Goal: Task Accomplishment & Management: Use online tool/utility

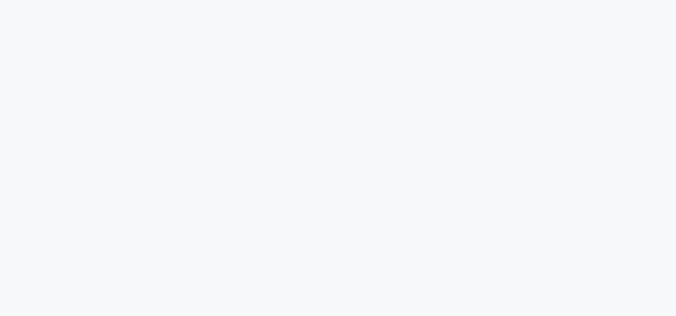
click at [401, 25] on html at bounding box center [338, 12] width 676 height 25
click at [163, 9] on link "Operations" at bounding box center [166, 11] width 39 height 23
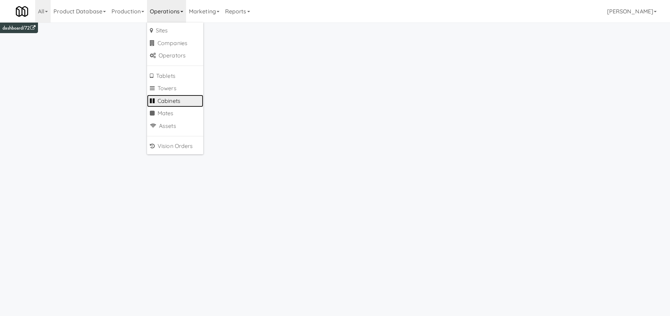
click at [186, 103] on link "Cabinets" at bounding box center [175, 101] width 56 height 13
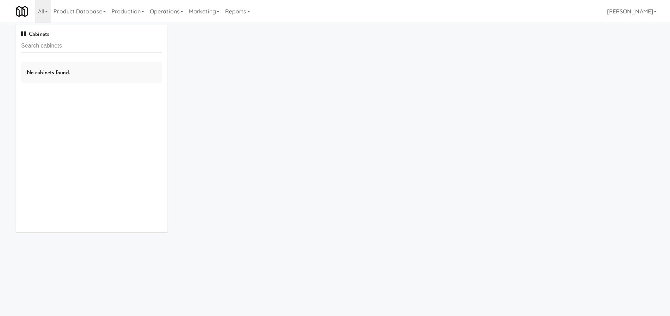
type input "4614b599927d0610fb60242743a3648b"
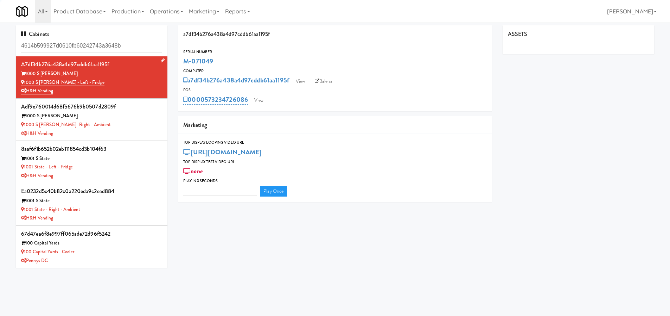
type input "3"
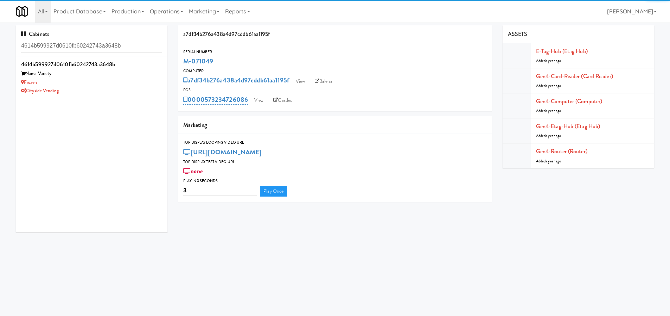
type input "4614b599927d0610fb60242743a3648b"
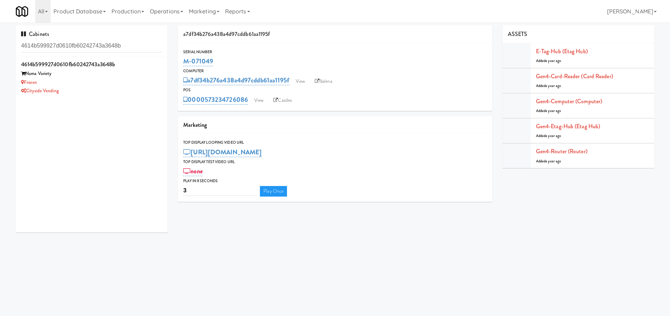
click at [131, 83] on div "Frozen" at bounding box center [91, 82] width 141 height 9
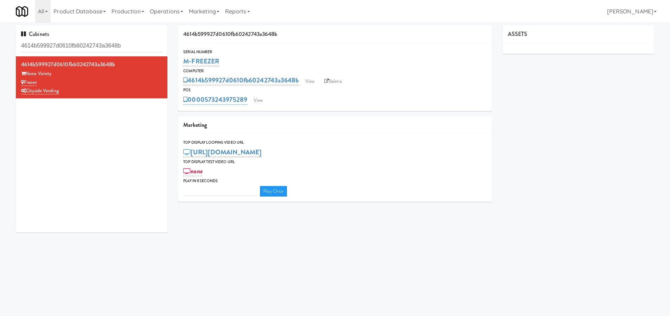
type input "3"
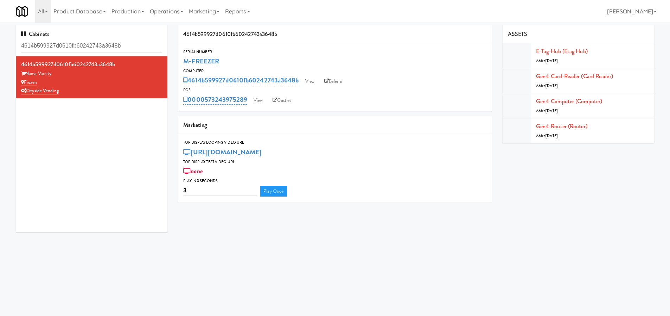
drag, startPoint x: 229, startPoint y: 59, endPoint x: 179, endPoint y: 61, distance: 49.7
click at [179, 61] on div "Serial Number M-FREEZER" at bounding box center [335, 58] width 314 height 19
copy link "M-FREEZER"
drag, startPoint x: 131, startPoint y: 42, endPoint x: 129, endPoint y: 51, distance: 9.0
click at [129, 51] on input "4614b599927d0610fb60242743a3648b" at bounding box center [91, 45] width 141 height 13
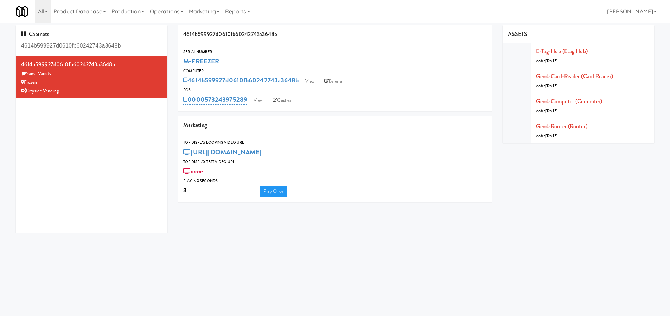
paste input "096434ba2e3a4a72ed3b291acccc2d6a"
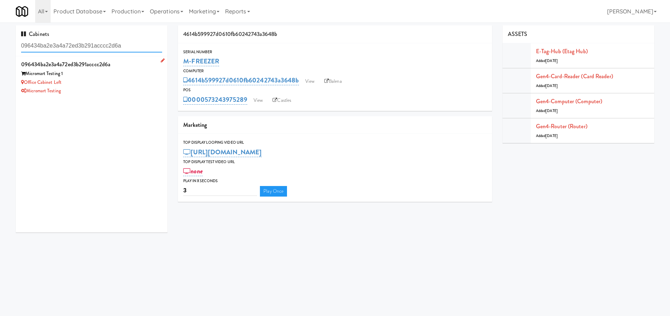
type input "096434ba2e3a4a72ed3b291acccc2d6a"
click at [110, 84] on div "Office Cabinet Left" at bounding box center [91, 82] width 141 height 9
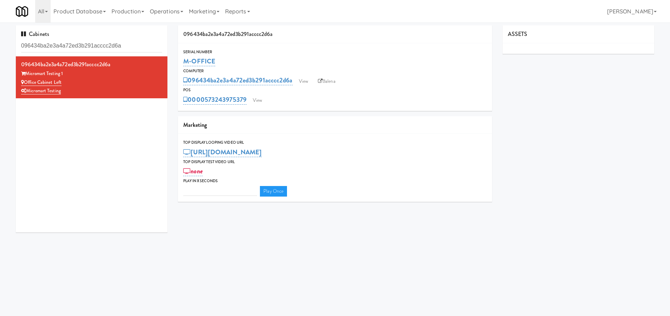
type input "3"
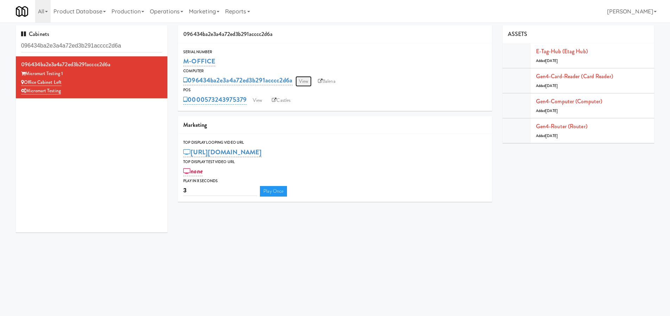
click at [304, 80] on link "View" at bounding box center [304, 81] width 16 height 11
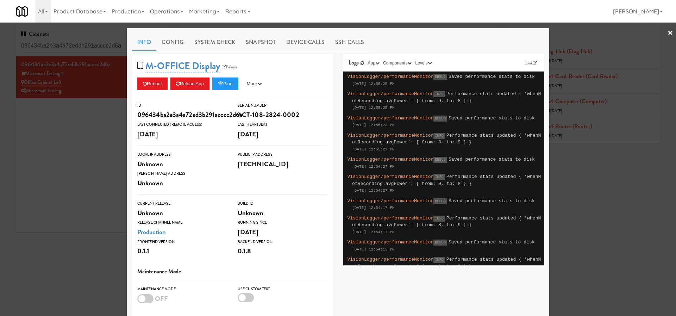
click at [334, 135] on div "M-OFFICE Display Balena Reboot Reload App Ping More Ping Server Restart Server …" at bounding box center [232, 216] width 211 height 324
click at [227, 84] on button "Ping" at bounding box center [225, 83] width 26 height 13
click at [304, 210] on div "Unknown" at bounding box center [283, 213] width 90 height 12
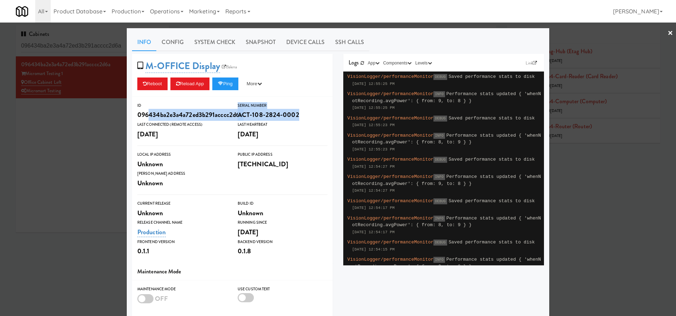
drag, startPoint x: 295, startPoint y: 116, endPoint x: 146, endPoint y: 112, distance: 149.3
click at [146, 112] on div "ID 096434ba2e3a4a72ed3b291acccc2d6a Serial Number ACT-108-2824-0002 Last Connec…" at bounding box center [232, 121] width 201 height 38
click at [225, 80] on button "Ping" at bounding box center [225, 83] width 26 height 13
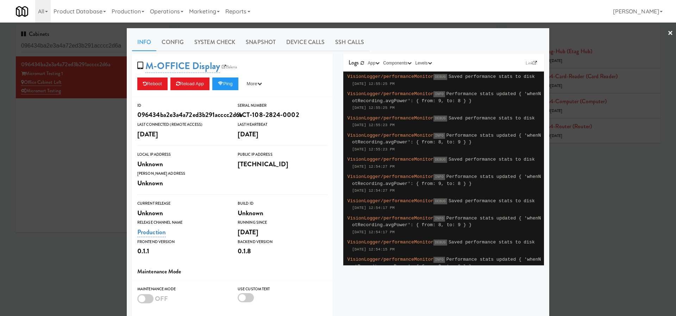
click at [222, 166] on div "Unknown" at bounding box center [182, 164] width 90 height 12
click at [220, 44] on link "System Check" at bounding box center [214, 42] width 51 height 18
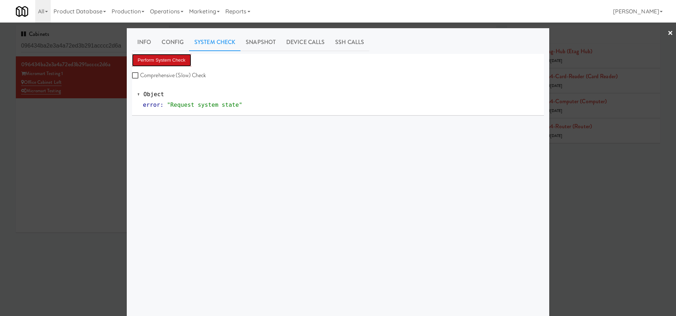
click at [183, 61] on button "Perform System Check" at bounding box center [161, 60] width 59 height 13
click at [177, 59] on button "Perform System Check" at bounding box center [161, 60] width 59 height 13
click at [176, 64] on button "Perform System Check" at bounding box center [161, 60] width 59 height 13
click at [81, 121] on div at bounding box center [338, 158] width 676 height 316
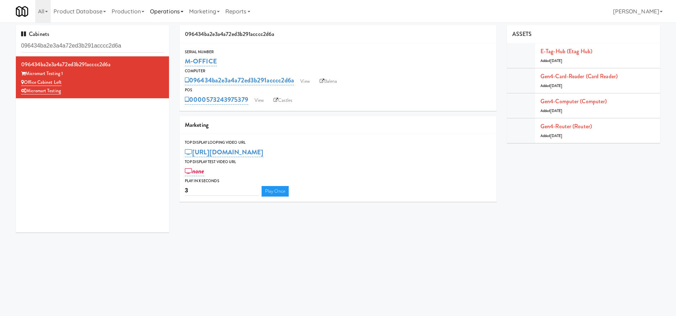
click at [175, 6] on link "Operations" at bounding box center [166, 11] width 39 height 23
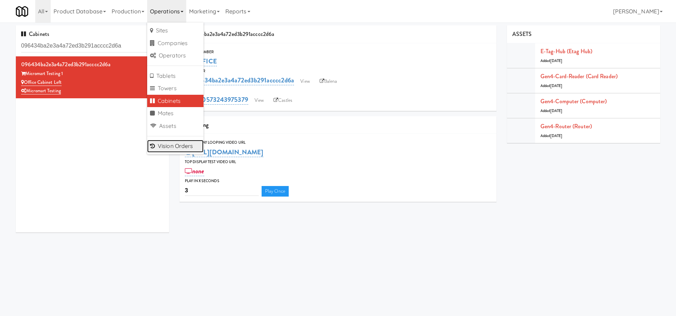
click at [169, 149] on link "Vision Orders" at bounding box center [175, 146] width 56 height 13
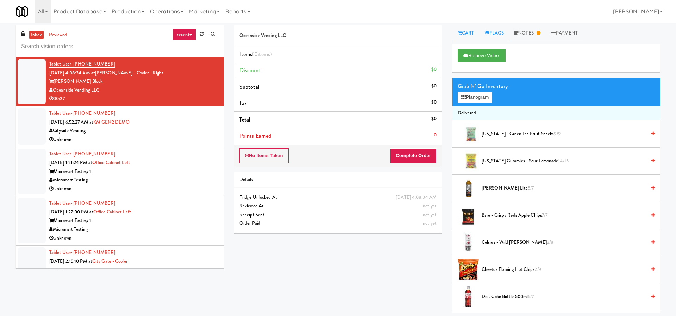
click at [493, 33] on link "Flags" at bounding box center [494, 33] width 30 height 16
